Goal: Task Accomplishment & Management: Manage account settings

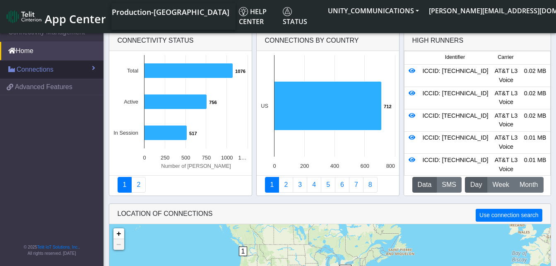
click at [45, 65] on span "Connections" at bounding box center [35, 70] width 37 height 10
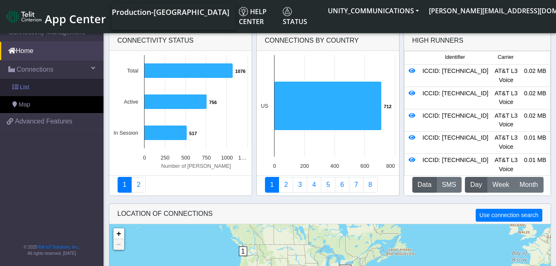
click at [46, 88] on link "List" at bounding box center [51, 87] width 103 height 17
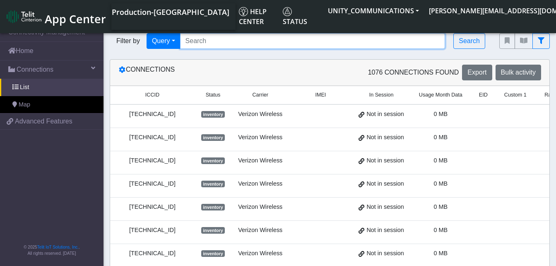
click at [199, 41] on input "Search..." at bounding box center [312, 41] width 265 height 16
paste input "89011704278699922995"
type input "89011704278699922995"
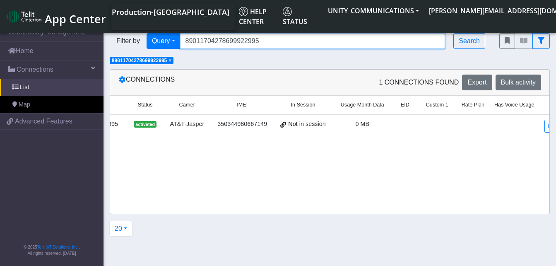
scroll to position [0, 84]
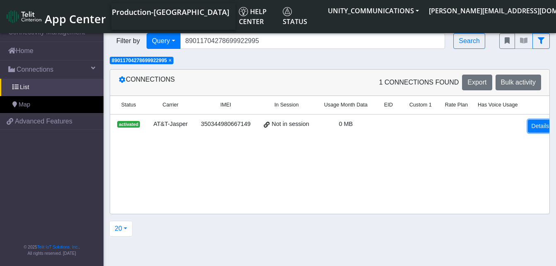
click at [529, 122] on link "Details" at bounding box center [540, 126] width 25 height 13
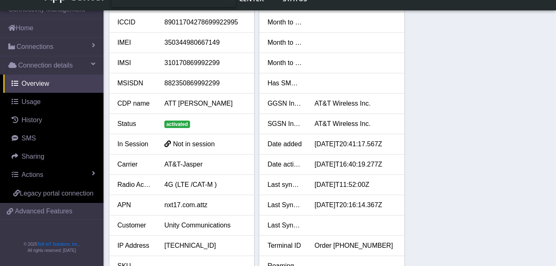
scroll to position [4, 0]
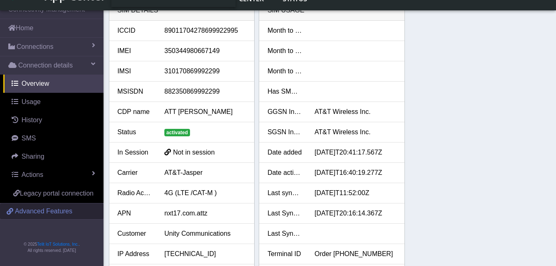
click at [52, 209] on span "Advanced Features" at bounding box center [44, 211] width 58 height 10
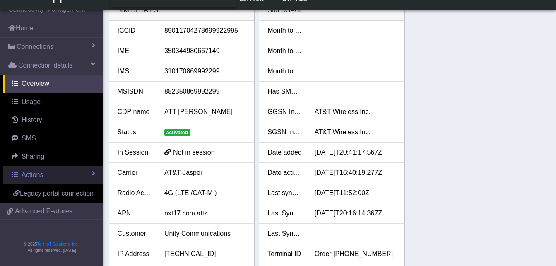
click at [50, 171] on link "Actions" at bounding box center [53, 175] width 100 height 18
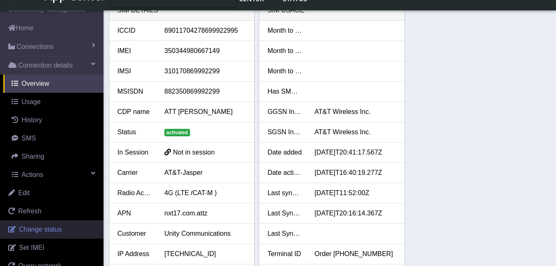
click at [38, 230] on span "Change status" at bounding box center [40, 229] width 43 height 7
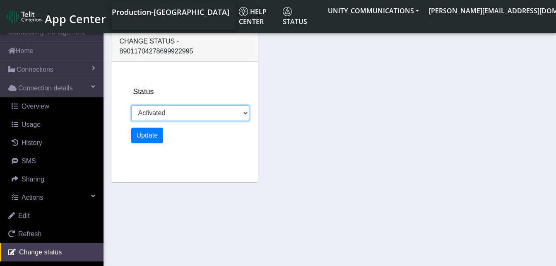
click at [191, 105] on select "Activated Ready Deactivated Inventory Retired" at bounding box center [190, 113] width 118 height 16
select select "deactivated"
click at [131, 105] on select "Activated Ready Deactivated Inventory Retired" at bounding box center [190, 113] width 118 height 16
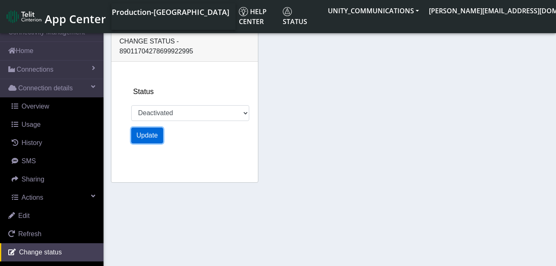
click at [153, 128] on button "Update" at bounding box center [147, 135] width 32 height 16
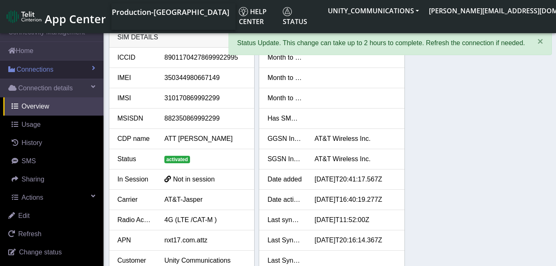
click at [51, 75] on link "Connections" at bounding box center [51, 69] width 103 height 18
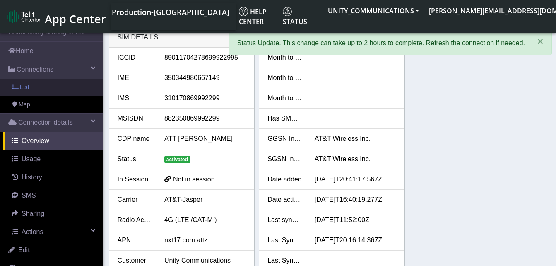
click at [51, 86] on link "List" at bounding box center [51, 87] width 103 height 17
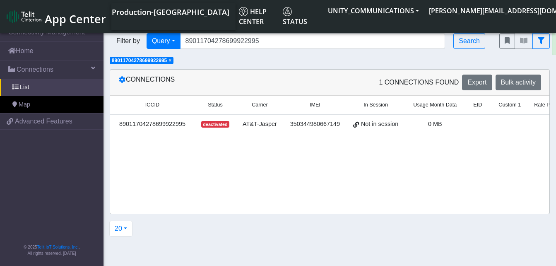
click at [171, 60] on span "×" at bounding box center [169, 61] width 3 height 6
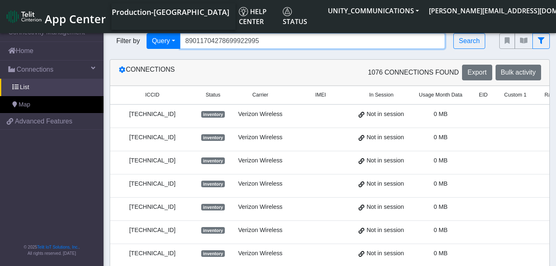
click at [261, 41] on input "89011704278699922995" at bounding box center [312, 41] width 265 height 16
type input "8"
click at [204, 37] on input "Search..." at bounding box center [312, 41] width 265 height 16
paste input "89011704278699923795"
type input "89011704278699923795"
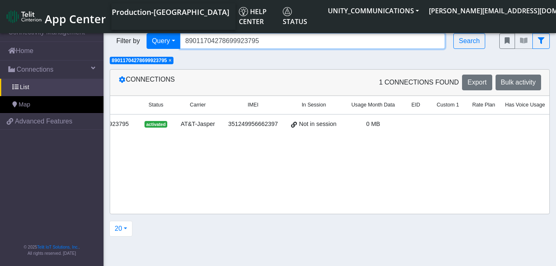
scroll to position [0, 84]
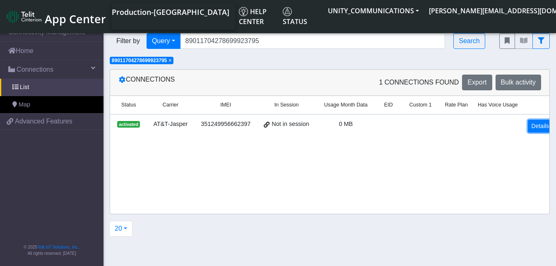
click at [531, 129] on link "Details" at bounding box center [540, 126] width 25 height 13
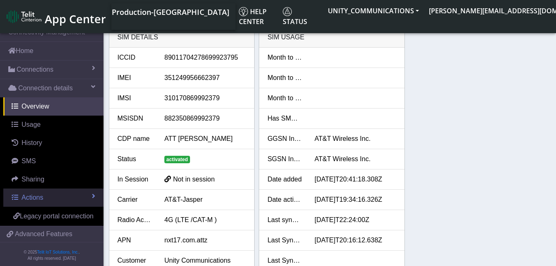
click at [51, 196] on link "Actions" at bounding box center [53, 197] width 100 height 18
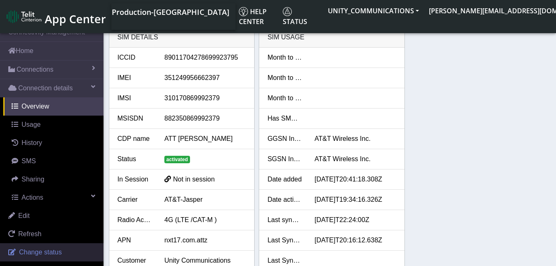
click at [39, 253] on span "Change status" at bounding box center [40, 251] width 43 height 7
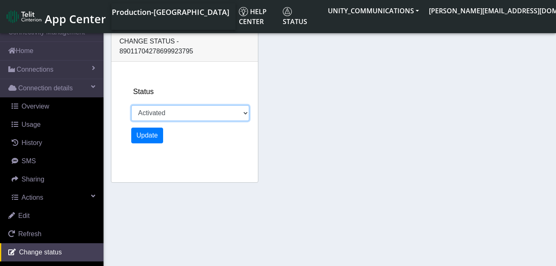
click at [161, 105] on select "Activated Ready Deactivated Inventory Retired" at bounding box center [190, 113] width 118 height 16
select select "deactivated"
click at [131, 105] on select "Activated Ready Deactivated Inventory Retired" at bounding box center [190, 113] width 118 height 16
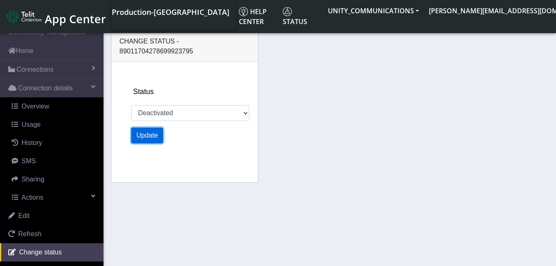
click at [151, 131] on button "Update" at bounding box center [147, 135] width 32 height 16
